Goal: Navigation & Orientation: Go to known website

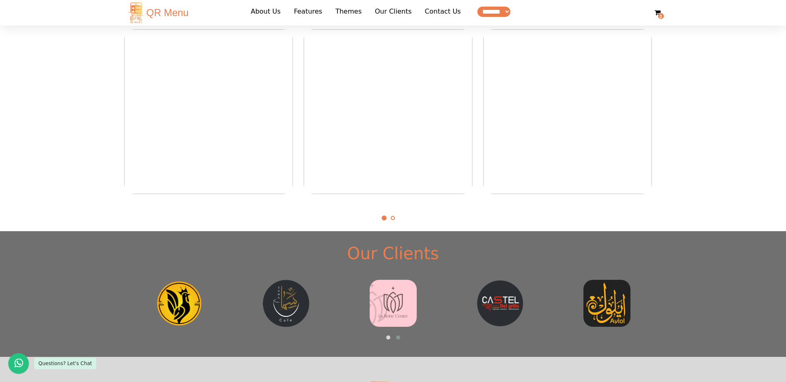
scroll to position [1826, 0]
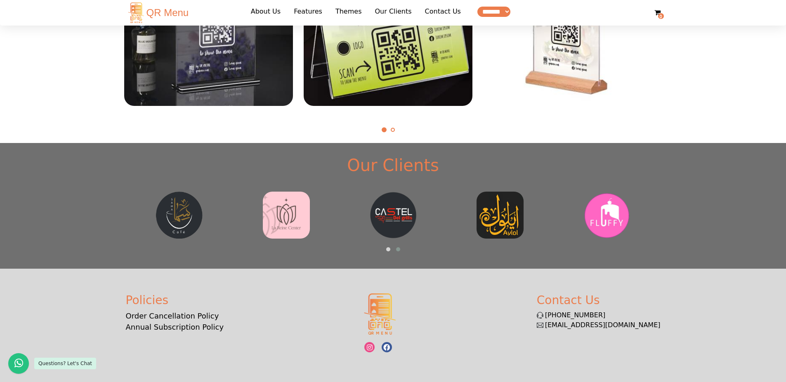
click at [23, 368] on span at bounding box center [18, 364] width 9 height 21
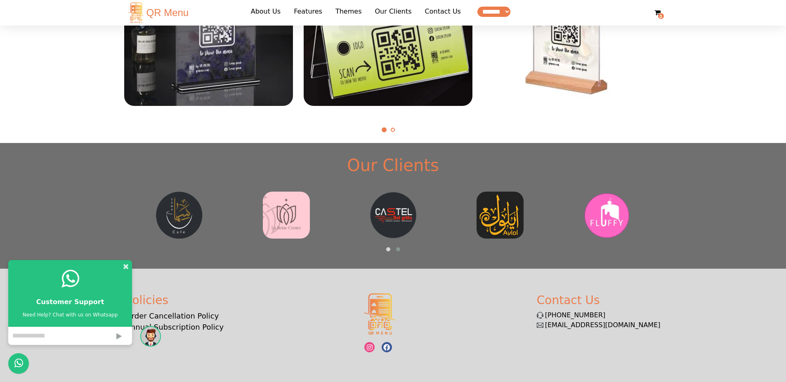
click at [17, 368] on span at bounding box center [18, 364] width 9 height 21
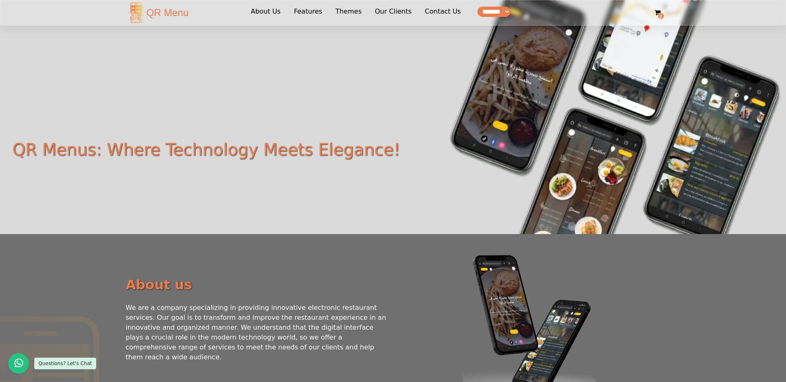
scroll to position [0, 0]
